Goal: Task Accomplishment & Management: Complete application form

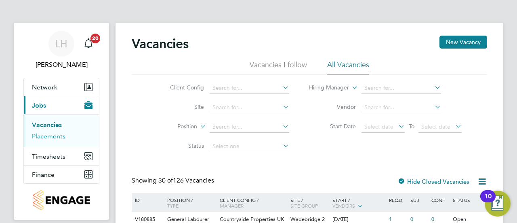
click at [57, 136] on link "Placements" at bounding box center [49, 136] width 34 height 8
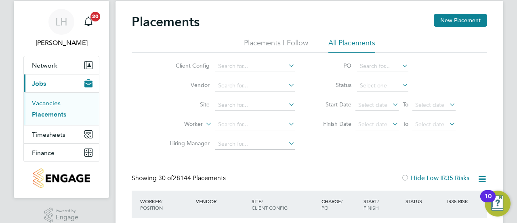
click at [50, 104] on link "Vacancies" at bounding box center [46, 103] width 29 height 8
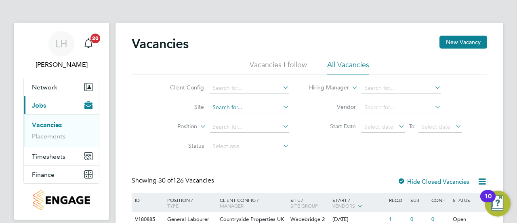
click at [222, 110] on input at bounding box center [250, 107] width 80 height 11
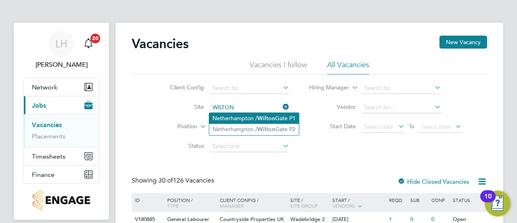
click at [232, 118] on li "Netherhampton / [GEOGRAPHIC_DATA] P1" at bounding box center [254, 118] width 90 height 11
type input "Netherhampton / [GEOGRAPHIC_DATA] P1"
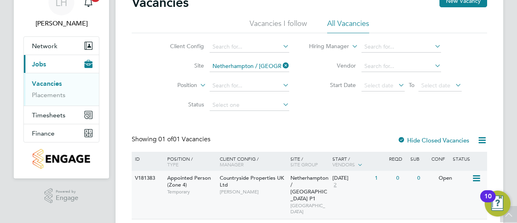
click at [235, 195] on div "Countryside Properties UK Ltd Richard Colborne" at bounding box center [253, 185] width 71 height 28
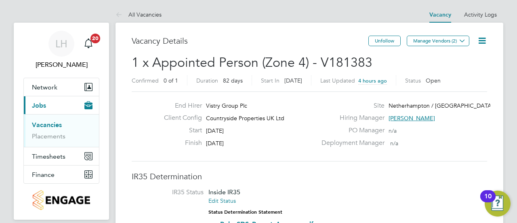
click at [486, 43] on icon at bounding box center [482, 41] width 10 height 10
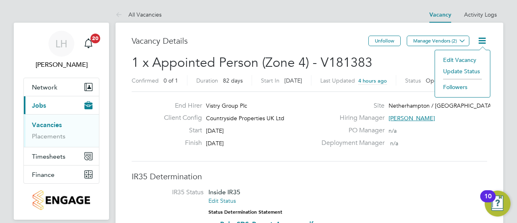
click at [472, 57] on li "Edit Vacancy" at bounding box center [462, 59] width 47 height 11
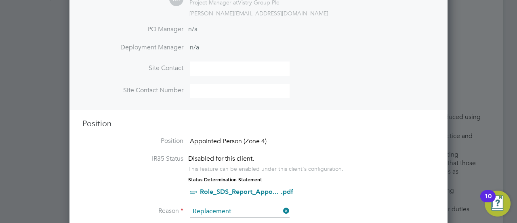
scroll to position [299, 0]
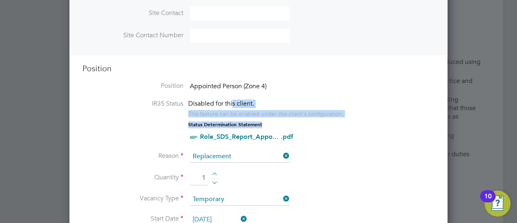
drag, startPoint x: 232, startPoint y: 103, endPoint x: 279, endPoint y: 117, distance: 48.6
click at [279, 117] on div "Disabled for this client. This feature can be enabled under this client's confi…" at bounding box center [265, 120] width 155 height 43
click at [291, 99] on div "Disabled for this client. This feature can be enabled under this client's confi…" at bounding box center [265, 108] width 155 height 18
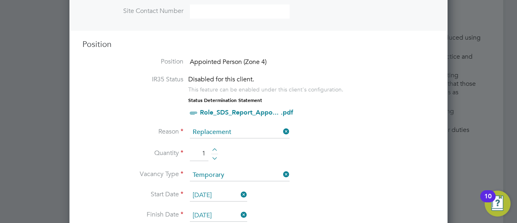
scroll to position [324, 0]
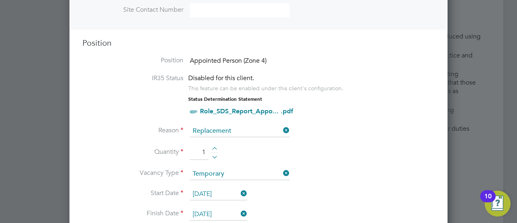
click at [271, 111] on link "Role_SDS_Report_Appo... .pdf" at bounding box center [246, 111] width 93 height 8
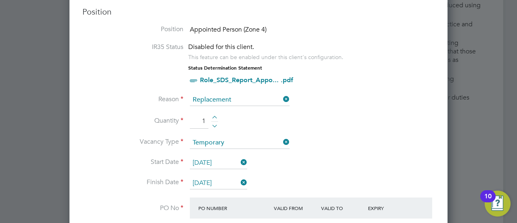
scroll to position [356, 0]
click at [306, 142] on li "Vacancy Type Temporary" at bounding box center [258, 146] width 353 height 20
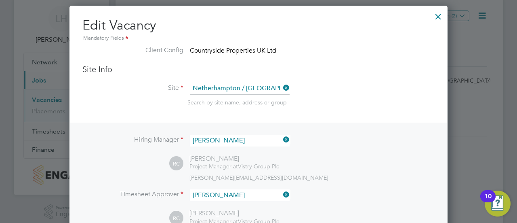
scroll to position [33, 0]
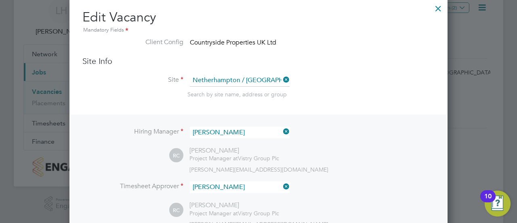
click at [437, 11] on div at bounding box center [438, 6] width 15 height 15
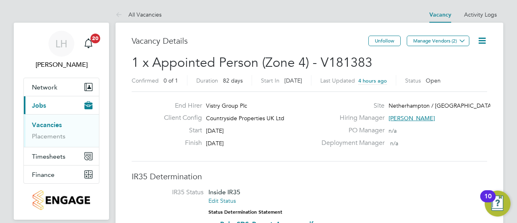
scroll to position [0, 0]
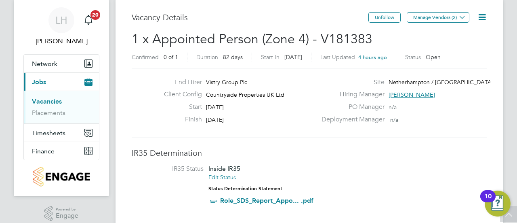
click at [487, 19] on icon at bounding box center [482, 17] width 10 height 10
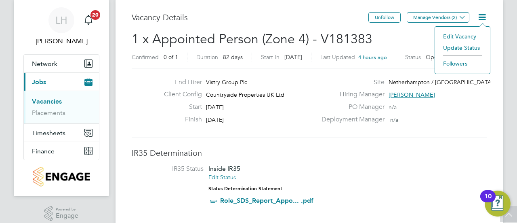
click at [468, 36] on li "Edit Vacancy" at bounding box center [462, 36] width 47 height 11
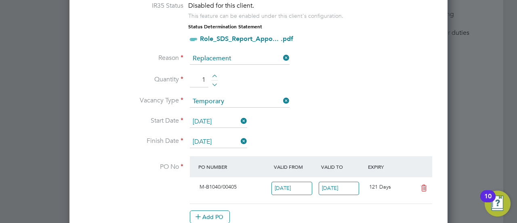
scroll to position [421, 0]
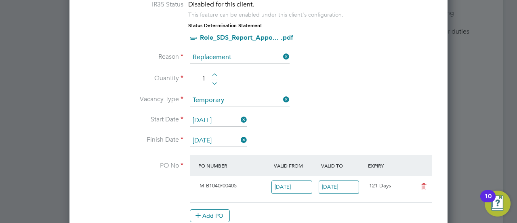
click at [239, 117] on icon at bounding box center [239, 119] width 0 height 11
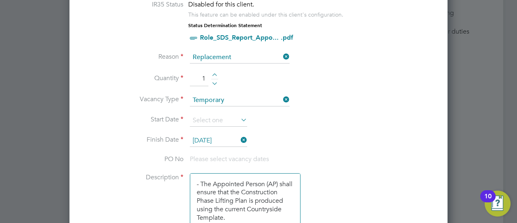
scroll to position [1020, 378]
click at [243, 131] on li "Start Date" at bounding box center [258, 124] width 353 height 20
click at [244, 142] on input "[DATE]" at bounding box center [218, 141] width 57 height 12
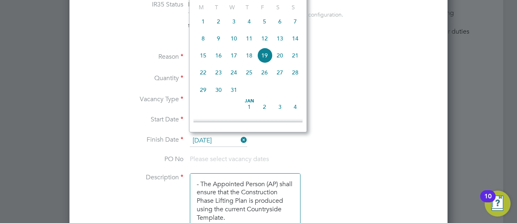
click at [365, 114] on li "Start Date" at bounding box center [258, 124] width 353 height 20
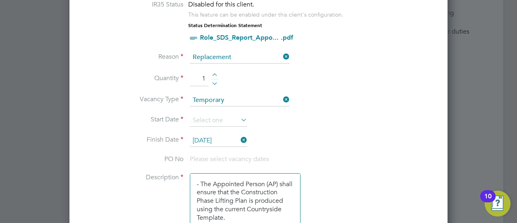
click at [239, 140] on icon at bounding box center [239, 139] width 0 height 11
click at [282, 100] on icon at bounding box center [282, 99] width 0 height 11
click at [291, 57] on li "Reason Replacement" at bounding box center [258, 61] width 353 height 20
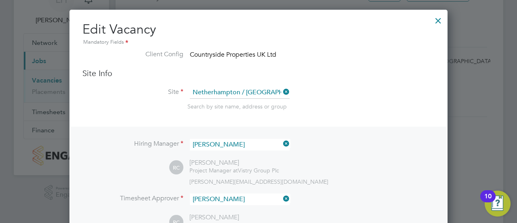
scroll to position [0, 0]
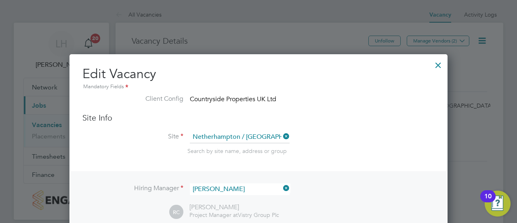
click at [282, 135] on icon at bounding box center [282, 136] width 0 height 11
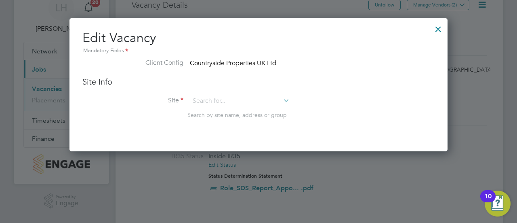
scroll to position [34, 0]
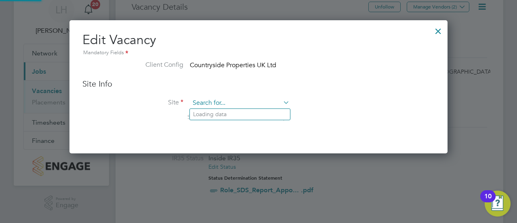
click at [258, 99] on input at bounding box center [240, 103] width 100 height 12
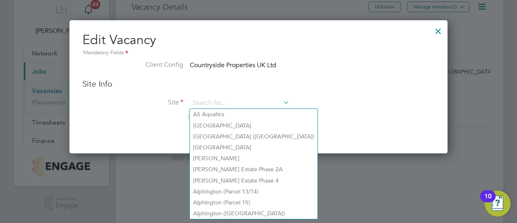
click at [437, 34] on div at bounding box center [438, 29] width 15 height 15
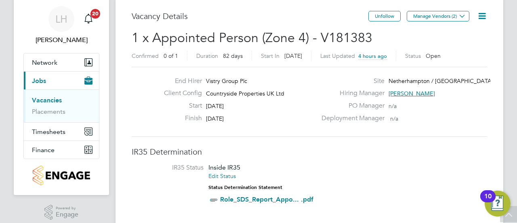
scroll to position [23, 0]
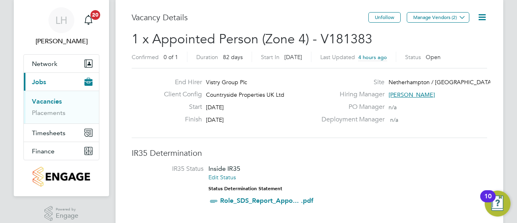
click at [477, 17] on icon at bounding box center [482, 17] width 10 height 10
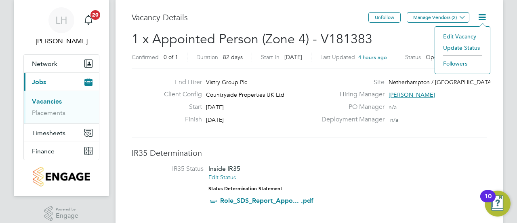
click at [412, 35] on h2 "1 x Appointed Person (Zone 4) - V181383 Confirmed 0 of 1 Duration 82 days Start…" at bounding box center [310, 48] width 356 height 34
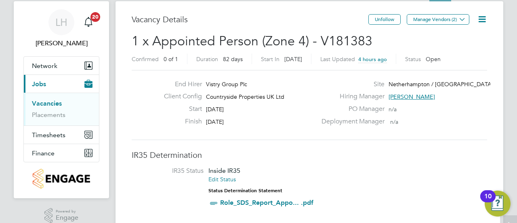
scroll to position [0, 0]
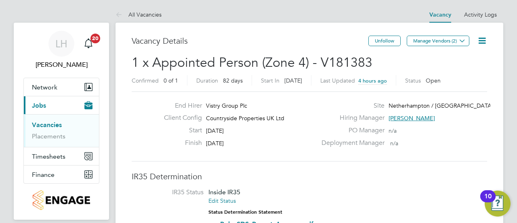
click at [56, 128] on link "Vacancies" at bounding box center [47, 125] width 30 height 8
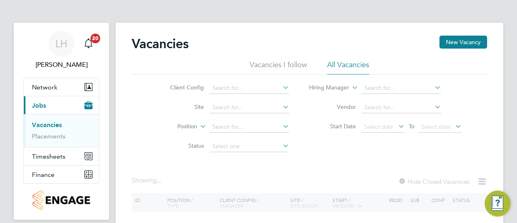
scroll to position [56, 0]
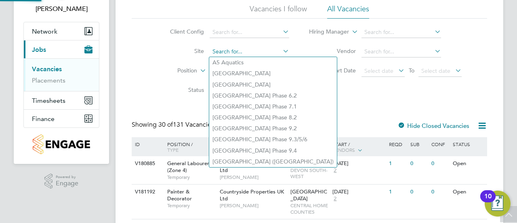
click at [232, 54] on input at bounding box center [250, 51] width 80 height 11
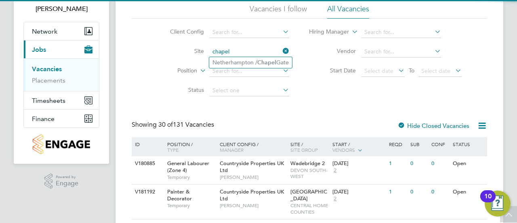
click at [232, 56] on input "chapel" at bounding box center [250, 51] width 80 height 11
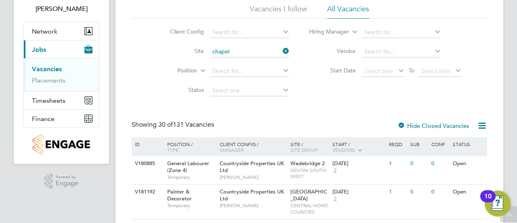
click at [234, 65] on li "[GEOGRAPHIC_DATA] / [GEOGRAPHIC_DATA]" at bounding box center [250, 62] width 83 height 11
type input "[GEOGRAPHIC_DATA] / [GEOGRAPHIC_DATA]"
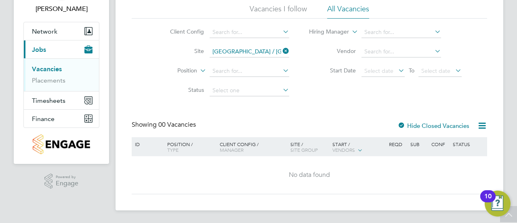
click at [281, 52] on icon at bounding box center [281, 50] width 0 height 11
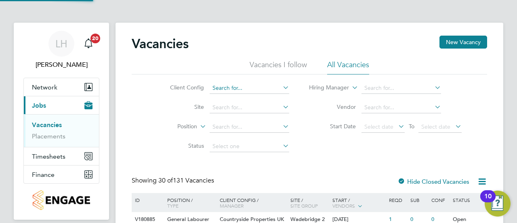
scroll to position [15, 0]
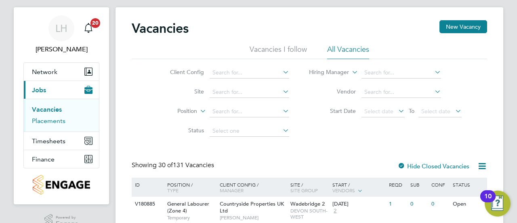
click at [58, 117] on link "Placements" at bounding box center [49, 121] width 34 height 8
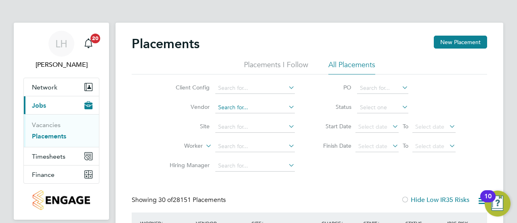
click at [243, 107] on input at bounding box center [255, 107] width 80 height 11
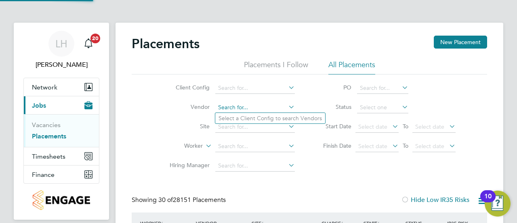
scroll to position [31, 56]
click at [240, 115] on li "Select a Client Config to search Vendors" at bounding box center [270, 118] width 110 height 11
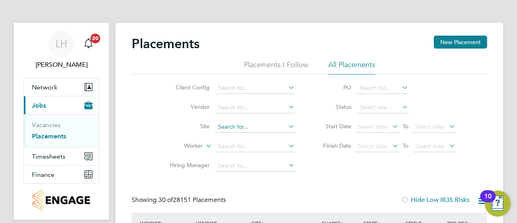
click at [235, 127] on input at bounding box center [255, 126] width 80 height 11
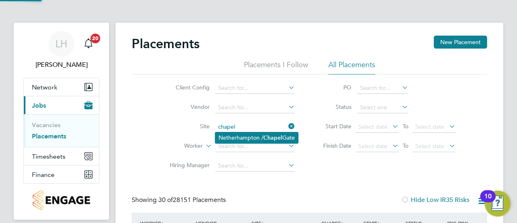
click at [244, 135] on li "[GEOGRAPHIC_DATA] / [GEOGRAPHIC_DATA]" at bounding box center [256, 137] width 83 height 11
type input "[GEOGRAPHIC_DATA] / [GEOGRAPHIC_DATA]"
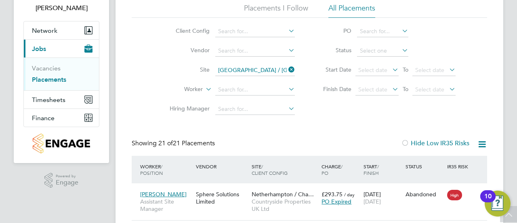
click at [287, 66] on icon at bounding box center [287, 69] width 0 height 11
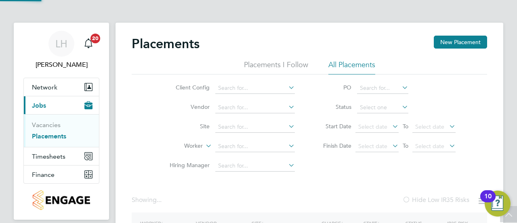
click at [256, 72] on li "Placements I Follow" at bounding box center [276, 67] width 64 height 15
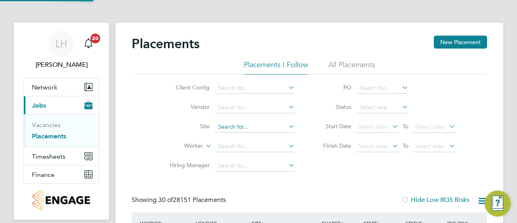
click at [244, 126] on input at bounding box center [255, 126] width 80 height 11
click at [49, 130] on li "Vacancies" at bounding box center [62, 126] width 61 height 11
click at [50, 125] on link "Vacancies" at bounding box center [46, 125] width 29 height 8
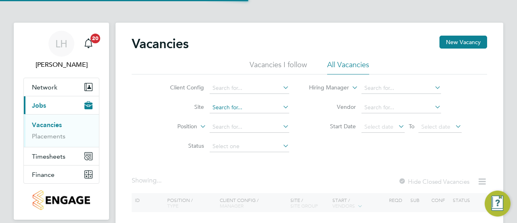
click at [239, 110] on input at bounding box center [250, 107] width 80 height 11
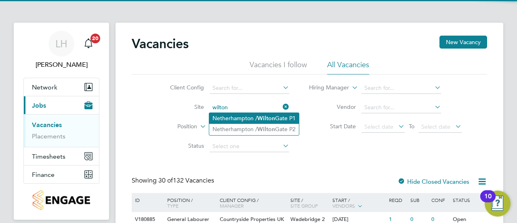
click at [241, 113] on li "Netherhampton / [GEOGRAPHIC_DATA] P1" at bounding box center [254, 118] width 90 height 11
type input "Netherhampton / [GEOGRAPHIC_DATA] P1"
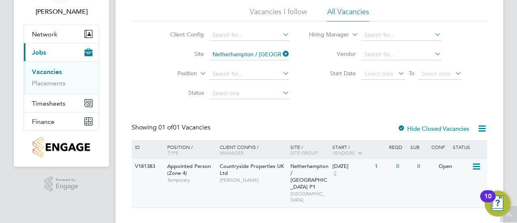
click at [241, 182] on span "[PERSON_NAME]" at bounding box center [253, 180] width 67 height 6
click at [476, 167] on icon at bounding box center [476, 167] width 8 height 10
click at [443, 182] on li "View Details" at bounding box center [456, 184] width 47 height 11
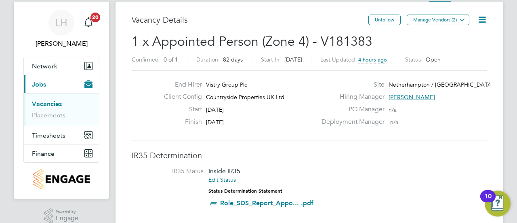
click at [478, 20] on icon at bounding box center [482, 20] width 10 height 10
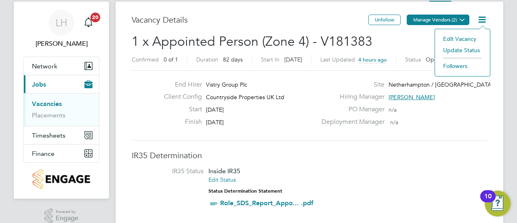
click at [456, 19] on button "Manage Vendors (2)" at bounding box center [438, 20] width 63 height 11
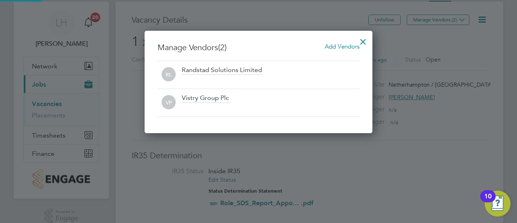
scroll to position [102, 228]
click at [366, 37] on div at bounding box center [363, 39] width 15 height 15
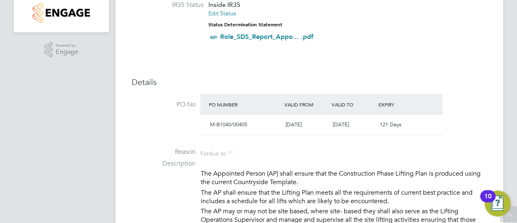
scroll to position [0, 0]
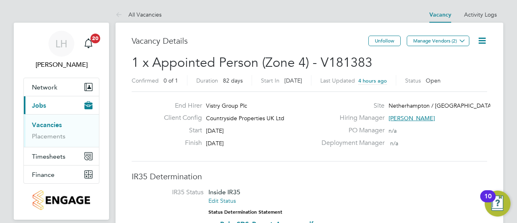
click at [486, 36] on icon at bounding box center [482, 41] width 10 height 10
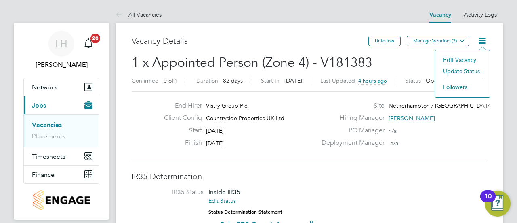
click at [460, 63] on li "Edit Vacancy" at bounding box center [462, 59] width 47 height 11
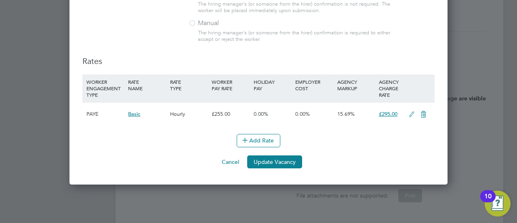
scroll to position [946, 0]
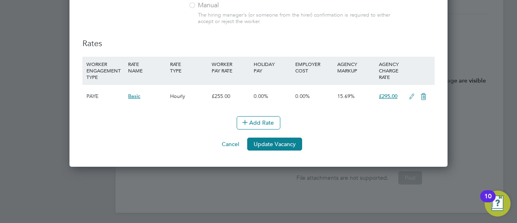
click at [421, 95] on icon at bounding box center [424, 96] width 10 height 6
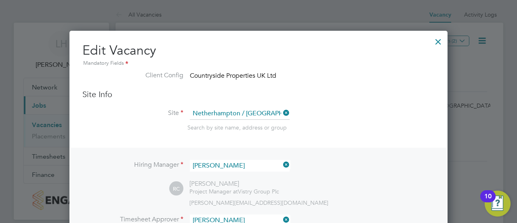
click at [0, 0] on div at bounding box center [0, 0] width 0 height 0
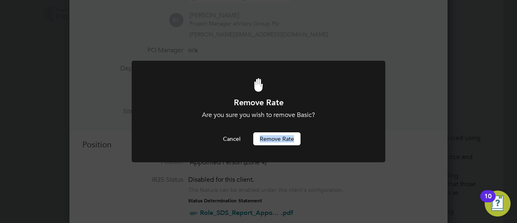
click at [266, 142] on button "Remove rate" at bounding box center [276, 138] width 47 height 13
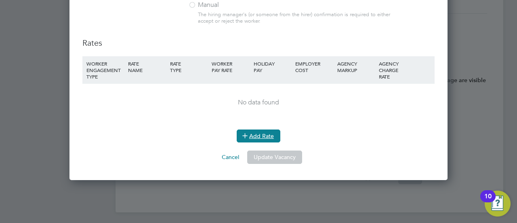
click at [260, 135] on button "Add Rate" at bounding box center [259, 135] width 44 height 13
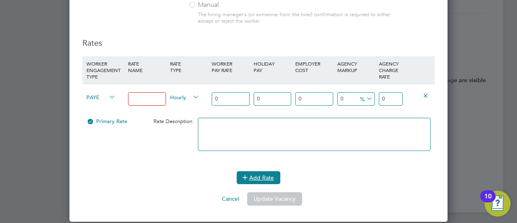
click at [257, 178] on button "Add Rate" at bounding box center [259, 177] width 44 height 13
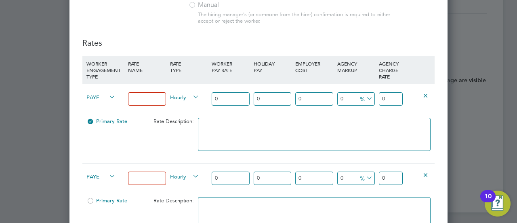
click at [233, 98] on input "0" at bounding box center [231, 98] width 38 height 13
type input "1"
click at [393, 122] on textarea at bounding box center [314, 134] width 233 height 33
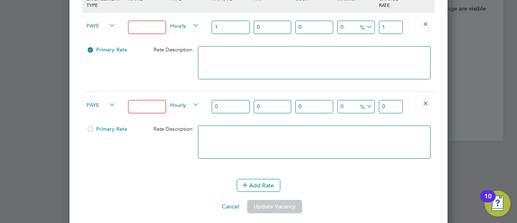
click at [424, 100] on icon at bounding box center [426, 103] width 6 height 6
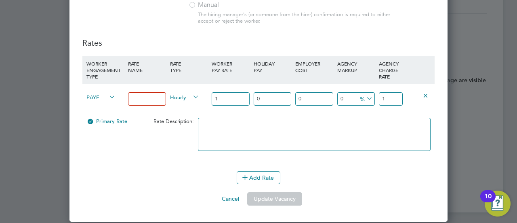
click at [327, 92] on input "0" at bounding box center [315, 98] width 38 height 13
type input "1"
type input "1.01"
type input "1"
click at [340, 101] on input "0" at bounding box center [357, 98] width 38 height 13
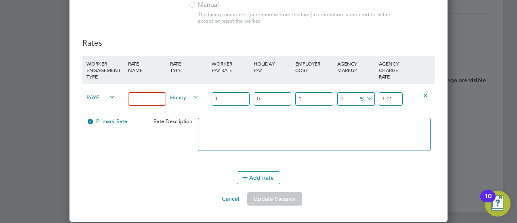
click at [348, 95] on input "0" at bounding box center [357, 98] width 38 height 13
type input "1"
type input "1.0201"
type input "1"
click at [278, 96] on input "0" at bounding box center [273, 98] width 38 height 13
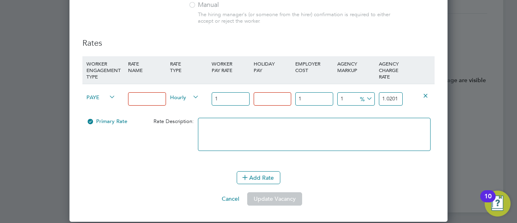
type input "1"
type input "1.030301"
type input "1"
click at [280, 98] on input "1" at bounding box center [273, 98] width 38 height 13
click at [294, 134] on textarea at bounding box center [314, 134] width 233 height 33
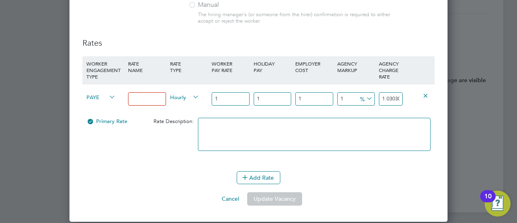
click at [145, 93] on input at bounding box center [147, 98] width 38 height 13
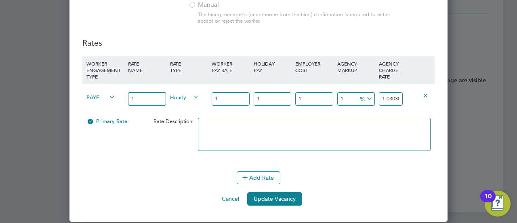
type input "1"
click at [160, 161] on li "WORKER ENGAGEMENT TYPE RATE NAME RATE TYPE WORKER PAY RATE HOLIDAY PAY EMPLOYER…" at bounding box center [258, 113] width 353 height 115
click at [281, 194] on button "Update Vacancy" at bounding box center [274, 198] width 55 height 13
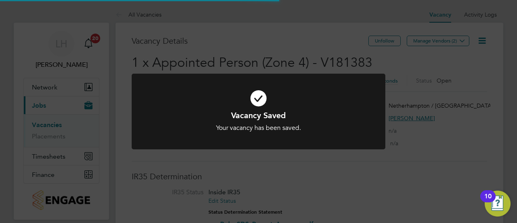
click at [352, 160] on div "Vacancy Saved Your vacancy has been saved. Cancel Okay" at bounding box center [258, 111] width 517 height 223
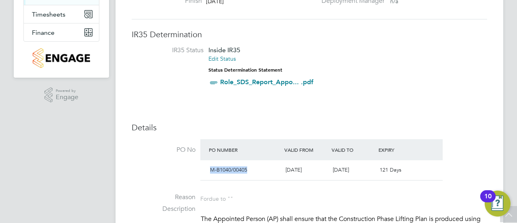
drag, startPoint x: 247, startPoint y: 169, endPoint x: 211, endPoint y: 169, distance: 36.4
click at [211, 169] on span "M-B1040/00405" at bounding box center [228, 169] width 37 height 7
copy span "M-B1040/00405"
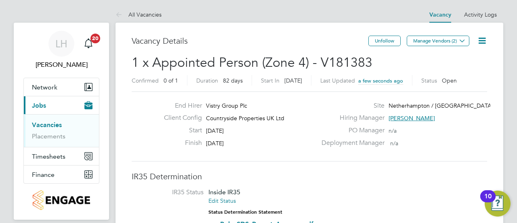
click at [57, 127] on link "Vacancies" at bounding box center [47, 125] width 30 height 8
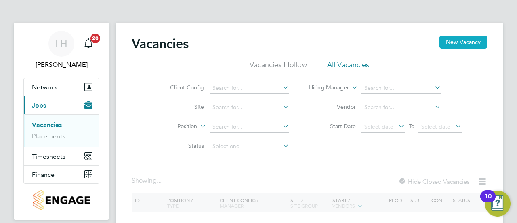
click at [452, 45] on button "New Vacancy" at bounding box center [464, 42] width 48 height 13
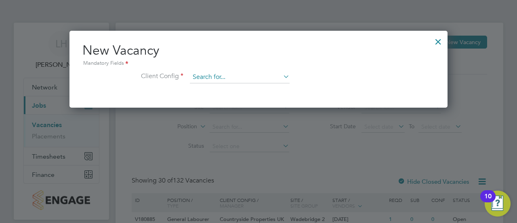
click at [257, 76] on input at bounding box center [240, 77] width 100 height 12
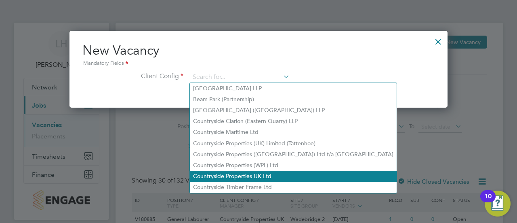
click at [228, 173] on li "Countryside Properties UK Ltd" at bounding box center [293, 176] width 207 height 11
type input "Countryside Properties UK Ltd"
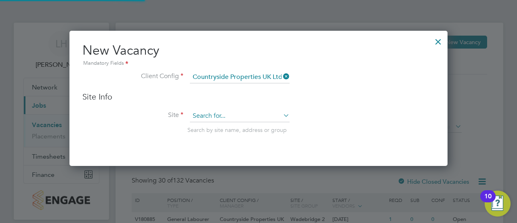
click at [222, 110] on input at bounding box center [240, 116] width 100 height 12
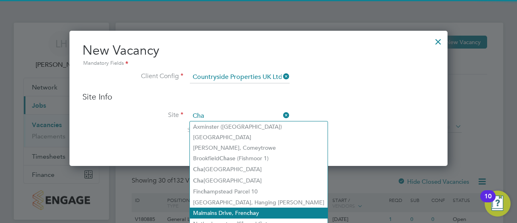
type input "Cha"
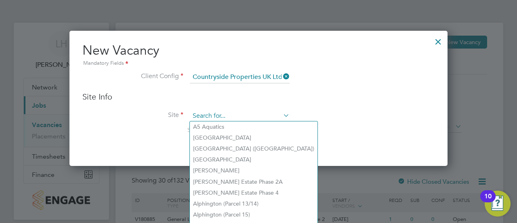
click at [223, 118] on input at bounding box center [240, 116] width 100 height 12
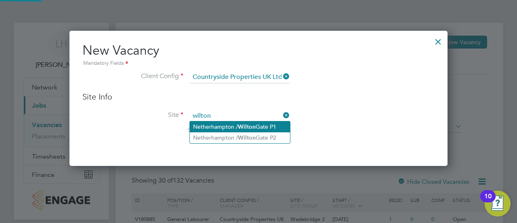
click at [227, 122] on li "Netherhampton / [GEOGRAPHIC_DATA] P1" at bounding box center [240, 126] width 100 height 11
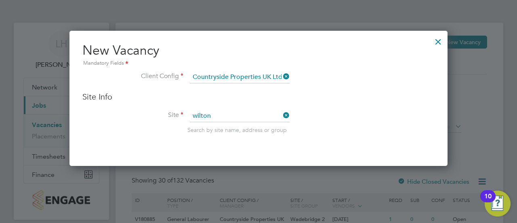
click at [306, 134] on li "Site wilton Search by site name, address or group" at bounding box center [258, 130] width 353 height 40
type input "Netherhampton / [GEOGRAPHIC_DATA] P1"
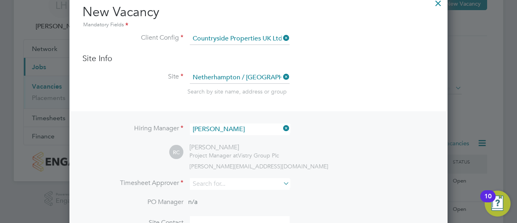
scroll to position [85, 0]
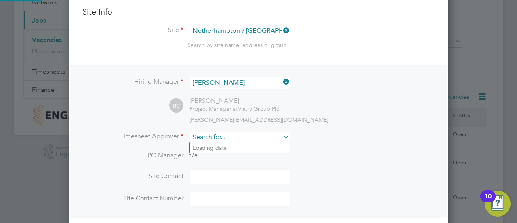
click at [228, 131] on input at bounding box center [240, 137] width 100 height 12
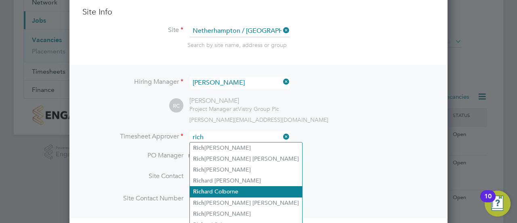
click at [237, 191] on li "Rich ard Colborne" at bounding box center [246, 191] width 112 height 11
type input "[PERSON_NAME]"
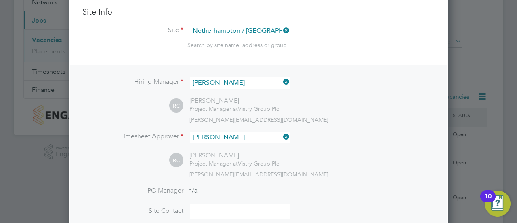
scroll to position [158, 0]
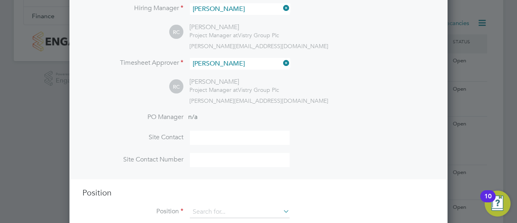
click at [223, 202] on div "Position Position" at bounding box center [258, 206] width 353 height 39
click at [216, 210] on input at bounding box center [240, 212] width 100 height 12
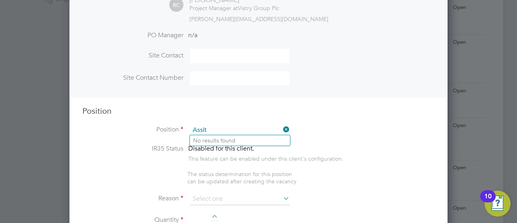
scroll to position [241, 0]
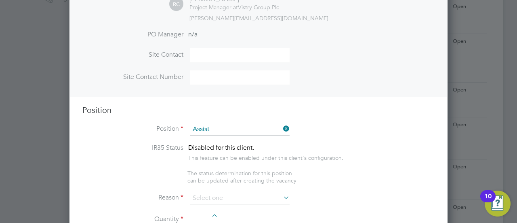
click at [240, 171] on li "Assist ant Site Manager" at bounding box center [240, 172] width 100 height 11
type input "Assistant Site Manager"
type textarea "• Supervises and ensures that all construction work under their control is buil…"
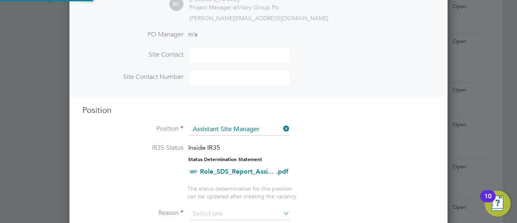
scroll to position [4, 4]
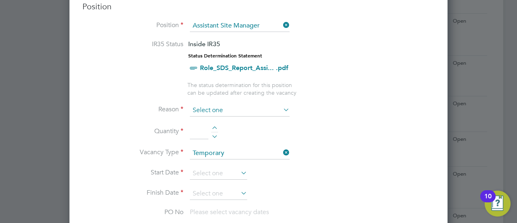
click at [242, 113] on input at bounding box center [240, 110] width 100 height 12
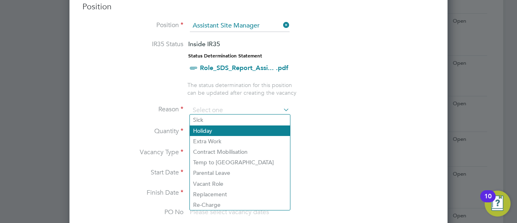
click at [236, 132] on li "Holiday" at bounding box center [240, 130] width 100 height 11
type input "Holiday"
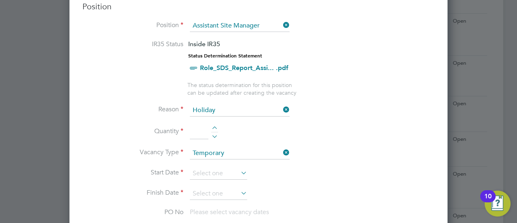
click at [214, 125] on li "Quantity" at bounding box center [258, 136] width 353 height 23
click at [218, 126] on div at bounding box center [214, 129] width 7 height 6
type input "1"
click at [239, 169] on icon at bounding box center [239, 172] width 0 height 11
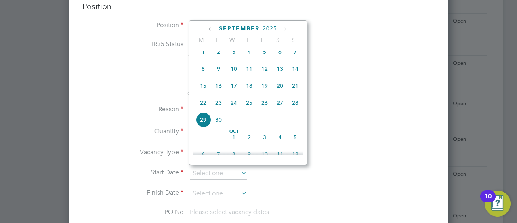
click at [260, 89] on span "19" at bounding box center [264, 85] width 15 height 15
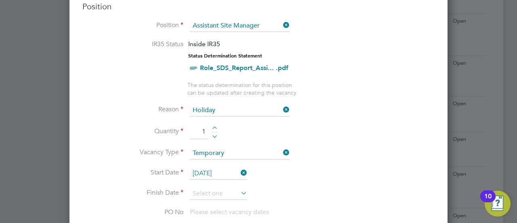
click at [218, 173] on input "[DATE]" at bounding box center [218, 173] width 57 height 12
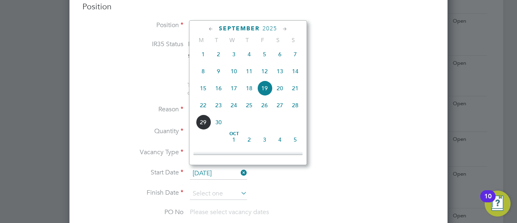
click at [205, 129] on span "29" at bounding box center [203, 121] width 15 height 15
type input "[DATE]"
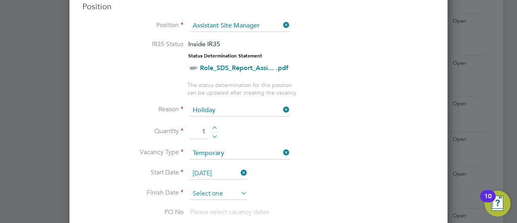
click at [211, 188] on input at bounding box center [218, 194] width 57 height 12
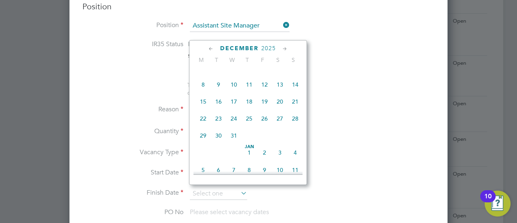
scroll to position [525, 0]
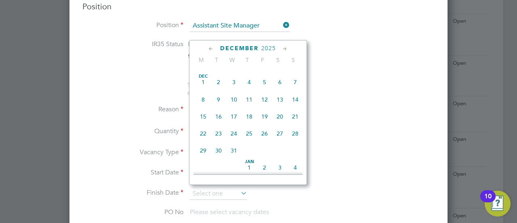
click at [266, 124] on span "19" at bounding box center [264, 116] width 15 height 15
type input "[DATE]"
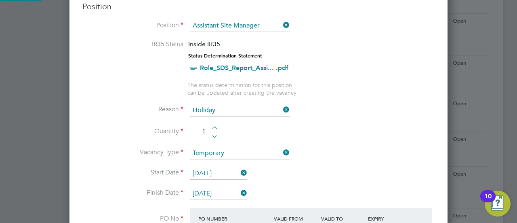
scroll to position [1227, 378]
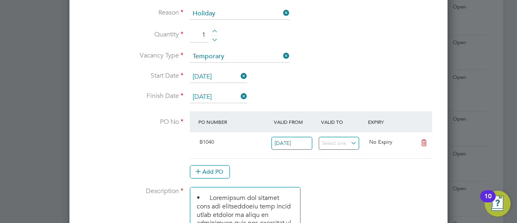
click at [217, 161] on at-purchase-order-table "PO Number Valid From Valid To Expiry B1040 02 Sep 2024 No Expiry Add PO" at bounding box center [311, 144] width 243 height 67
click at [210, 167] on button "Add PO" at bounding box center [210, 171] width 40 height 13
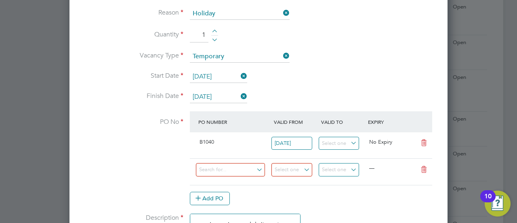
click at [423, 141] on icon at bounding box center [424, 142] width 10 height 6
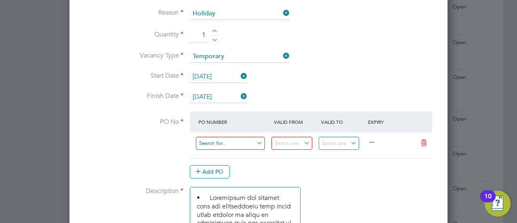
click at [244, 144] on input at bounding box center [230, 143] width 69 height 13
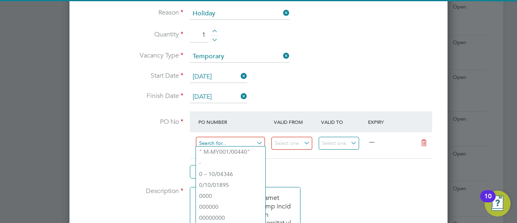
paste input "M-B1040/00405"
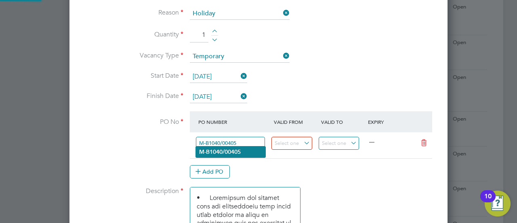
type input "M-B1040/00405"
click at [234, 152] on b "M-B1040/00405" at bounding box center [220, 151] width 42 height 7
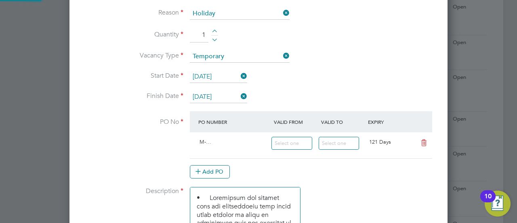
type input "[DATE]"
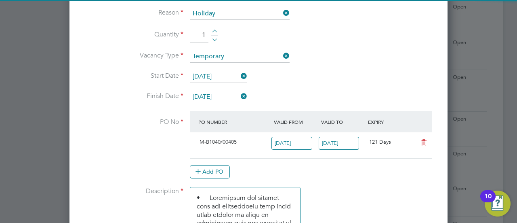
click at [275, 165] on div "Add PO" at bounding box center [311, 171] width 243 height 13
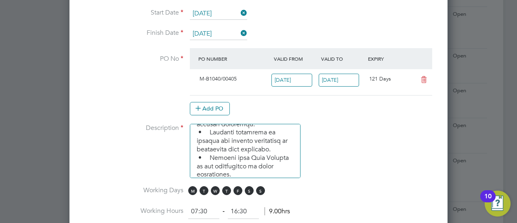
click at [198, 206] on input "07:30" at bounding box center [203, 211] width 31 height 15
type input "08:30"
click at [336, 186] on li "Working Days M T W T F S S" at bounding box center [258, 195] width 353 height 18
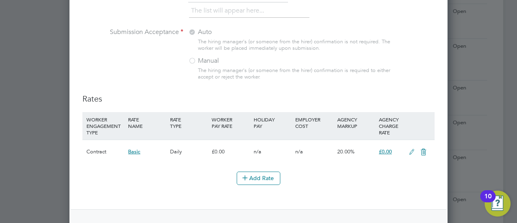
click at [413, 149] on icon at bounding box center [412, 152] width 10 height 6
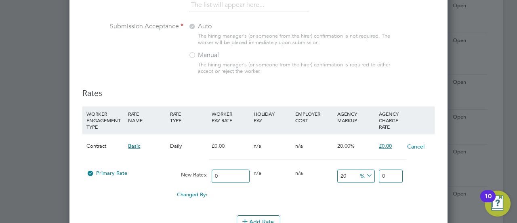
click at [234, 173] on input "0" at bounding box center [231, 175] width 38 height 13
click at [414, 142] on button "Cancel" at bounding box center [416, 146] width 18 height 8
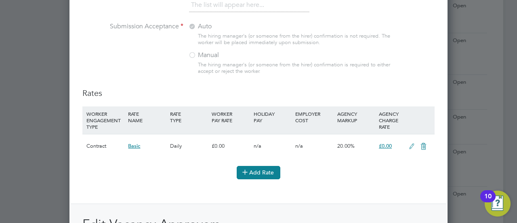
click at [274, 167] on button "Add Rate" at bounding box center [259, 172] width 44 height 13
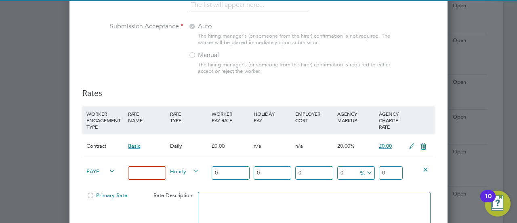
click at [424, 143] on icon at bounding box center [424, 146] width 10 height 6
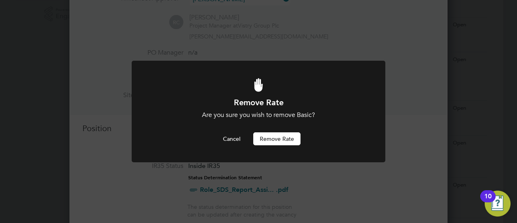
click at [270, 144] on button "Remove rate" at bounding box center [276, 138] width 47 height 13
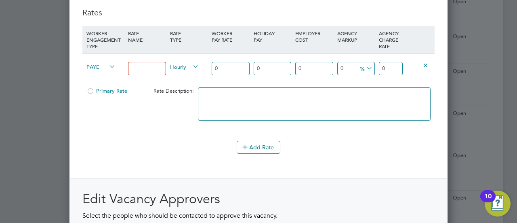
click at [146, 66] on input at bounding box center [147, 68] width 38 height 13
type input "r"
type input "Requested"
click at [218, 63] on input "0" at bounding box center [231, 68] width 38 height 13
type input "2"
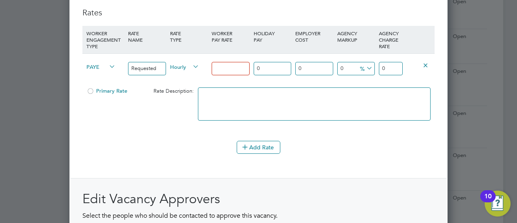
type input "2"
type input "25"
type input "255"
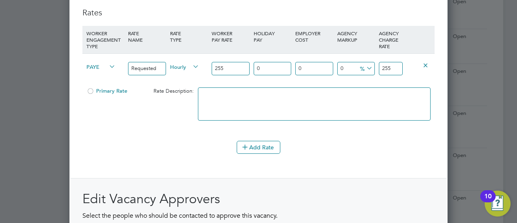
type input "255"
click at [387, 62] on input "255" at bounding box center [391, 68] width 24 height 13
type input "-90.19607843137256"
type input "25"
type input "-99.2156862745098"
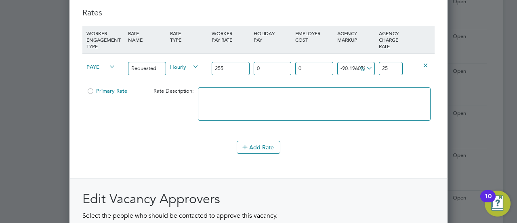
type input "2"
type input "-88.62745098039215"
type input "29"
type input "15.686274509803921"
type input "295"
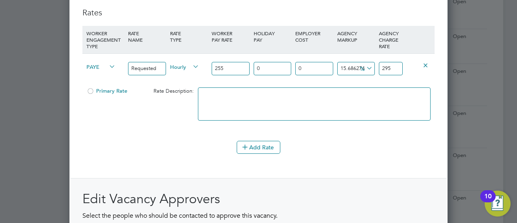
click at [333, 87] on textarea at bounding box center [314, 103] width 233 height 33
click at [315, 83] on div at bounding box center [314, 107] width 237 height 49
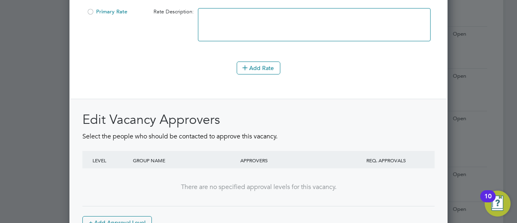
click at [331, 120] on h2 "Edit Vacancy Approvers" at bounding box center [258, 119] width 353 height 17
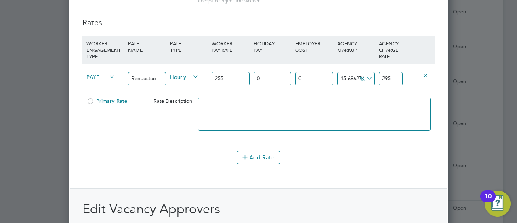
scroll to position [951, 0]
click at [270, 75] on input "0" at bounding box center [273, 78] width 38 height 13
click at [327, 72] on input "0" at bounding box center [315, 78] width 38 height 13
click at [308, 87] on div "0 n/a" at bounding box center [315, 79] width 42 height 30
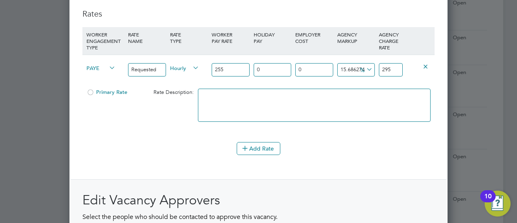
scroll to position [961, 0]
click at [122, 88] on span "Primary Rate" at bounding box center [107, 91] width 41 height 7
click at [163, 125] on div "Primary Rate Rate Description:" at bounding box center [258, 108] width 353 height 49
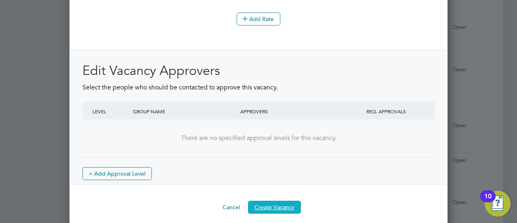
click at [268, 201] on button "Create Vacancy" at bounding box center [274, 207] width 53 height 13
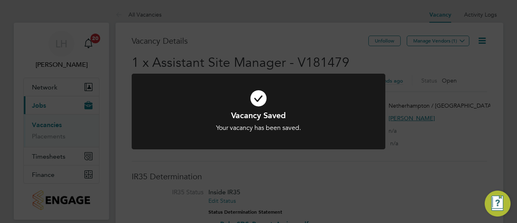
scroll to position [4, 4]
click at [334, 144] on div at bounding box center [259, 112] width 254 height 76
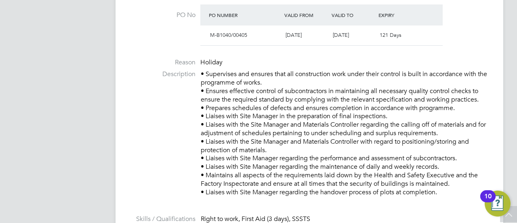
scroll to position [0, 0]
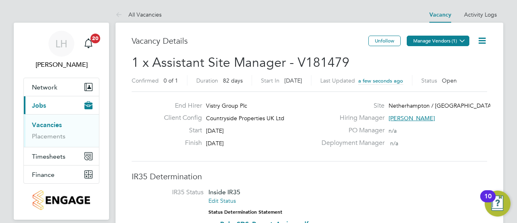
click at [456, 42] on button "Manage Vendors (1)" at bounding box center [438, 41] width 63 height 11
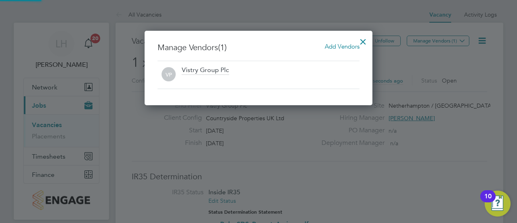
scroll to position [74, 228]
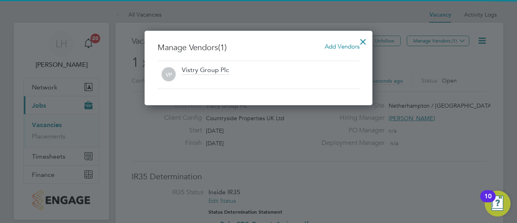
click at [340, 46] on span "Add Vendors" at bounding box center [342, 46] width 35 height 8
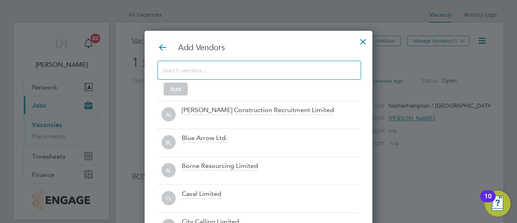
scroll to position [225, 228]
click at [321, 62] on div at bounding box center [260, 70] width 204 height 19
click at [312, 70] on input at bounding box center [253, 70] width 182 height 11
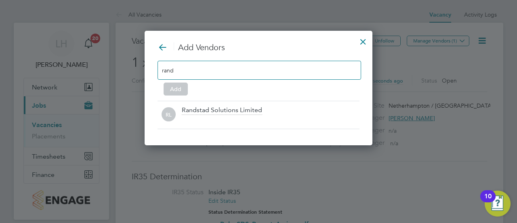
scroll to position [4, 4]
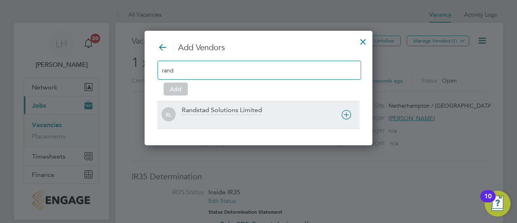
type input "rand"
click at [259, 110] on div "Randstad Solutions Limited" at bounding box center [222, 110] width 80 height 9
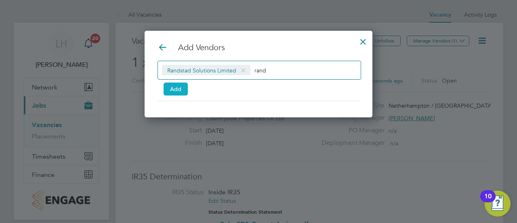
click at [179, 91] on button "Add" at bounding box center [176, 88] width 24 height 13
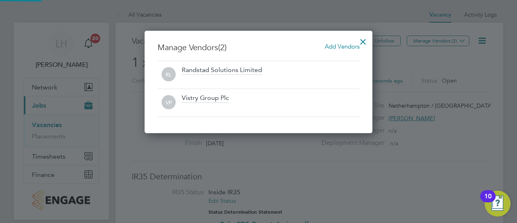
scroll to position [102, 228]
click at [367, 41] on div at bounding box center [363, 39] width 15 height 15
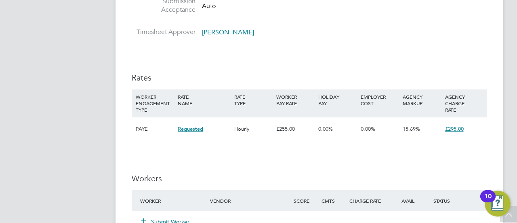
scroll to position [574, 0]
